Goal: Transaction & Acquisition: Purchase product/service

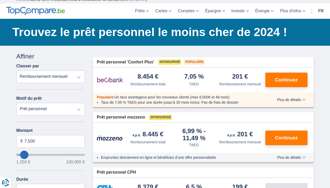
scroll to position [51, 0]
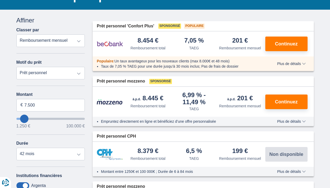
type input "5.250"
type input "5250"
select select "36"
type input "4.250"
type input "4250"
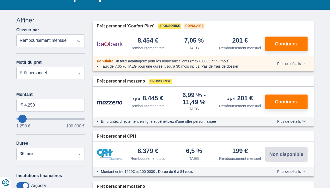
type input "3.250"
type input "3250"
select select "30"
type input "2.250"
type input "2250"
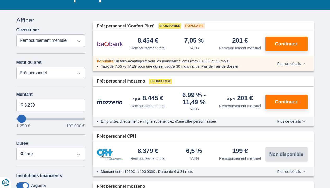
select select "24"
type input "1.250"
type input "1250"
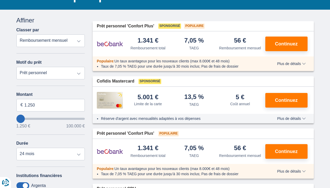
type input "2.250"
type input "2250"
type input "3.250"
type input "3250"
select select "30"
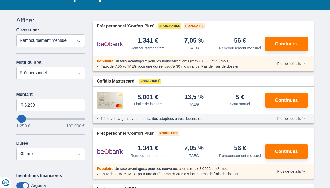
type input "2.250"
type input "2250"
select select "24"
type input "1.250"
type input "1250"
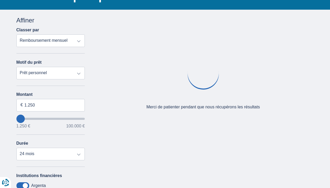
type input "2.250"
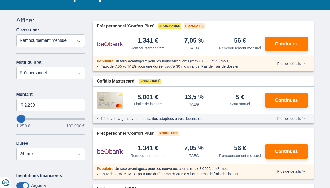
drag, startPoint x: 217, startPoint y: 152, endPoint x: 21, endPoint y: 120, distance: 198.1
type input "2250"
click at [21, 120] on input "wantToBorrow" at bounding box center [50, 119] width 69 height 2
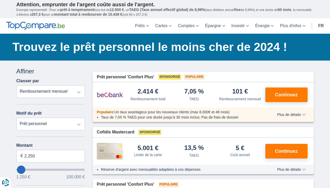
scroll to position [6, 0]
